Goal: Transaction & Acquisition: Subscribe to service/newsletter

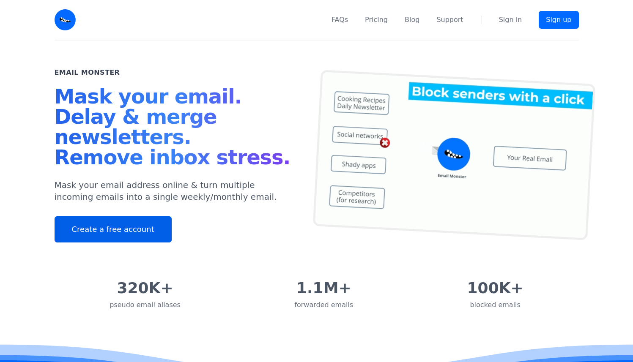
click at [88, 218] on link "Create a free account" at bounding box center [113, 229] width 117 height 26
